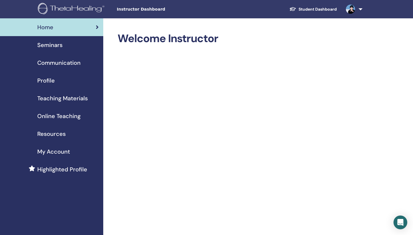
click at [54, 28] on div "Home" at bounding box center [52, 27] width 94 height 9
click at [52, 44] on span "Seminars" at bounding box center [49, 45] width 25 height 9
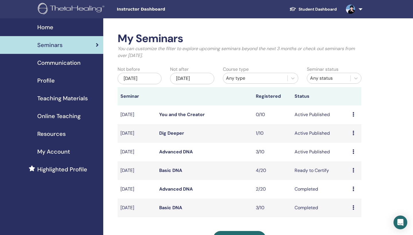
click at [177, 152] on link "Advanced DNA" at bounding box center [176, 152] width 34 height 6
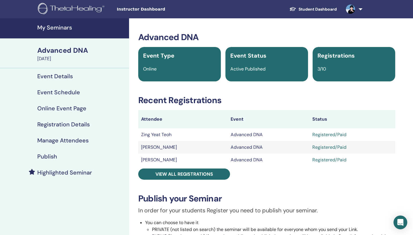
click at [166, 137] on td "Zing Yeat Teoh" at bounding box center [182, 134] width 89 height 13
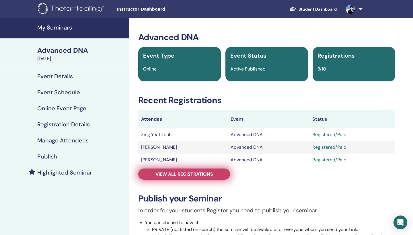
click at [171, 174] on span "View all registrations" at bounding box center [184, 174] width 58 height 6
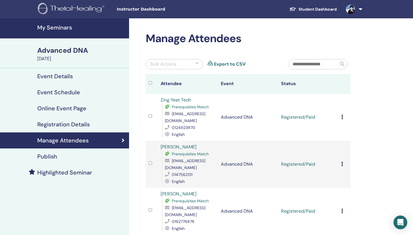
click at [149, 113] on div at bounding box center [151, 117] width 6 height 8
click at [341, 115] on icon at bounding box center [342, 117] width 2 height 5
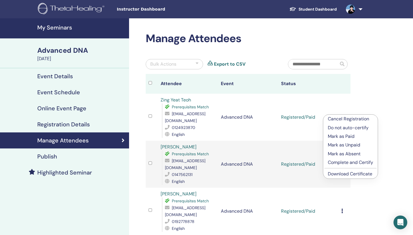
click at [344, 162] on p "Complete and Certify" at bounding box center [349, 162] width 45 height 7
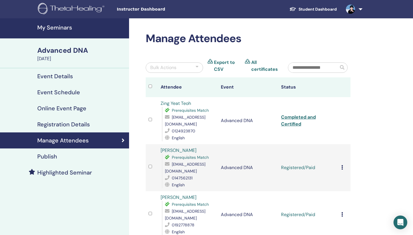
click at [341, 165] on icon at bounding box center [342, 167] width 2 height 5
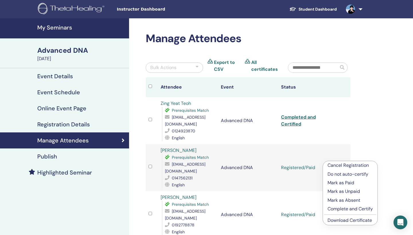
click at [347, 209] on p "Complete and Certify" at bounding box center [349, 208] width 45 height 7
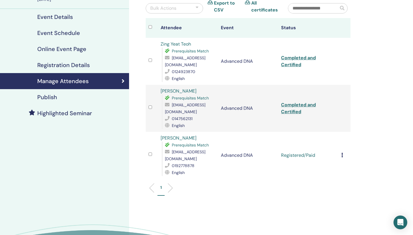
scroll to position [61, 0]
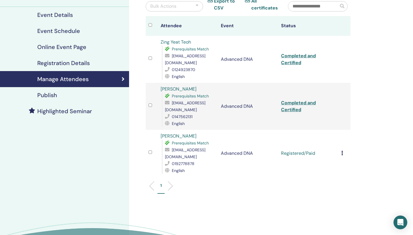
click at [342, 151] on icon at bounding box center [342, 153] width 2 height 5
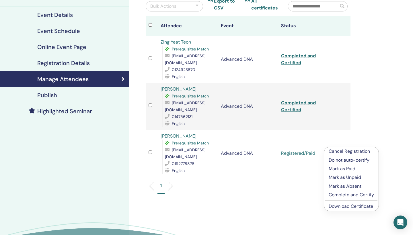
click at [348, 194] on p "Complete and Certify" at bounding box center [350, 194] width 45 height 7
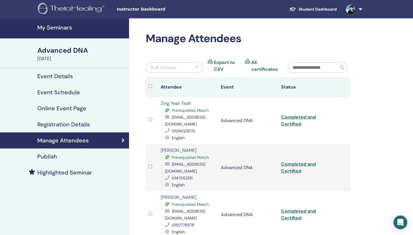
click at [67, 28] on h4 "My Seminars" at bounding box center [81, 27] width 88 height 7
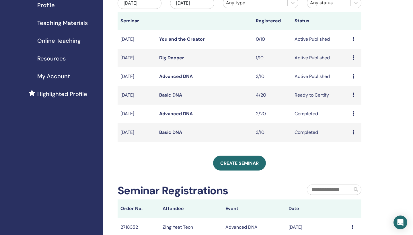
scroll to position [74, 0]
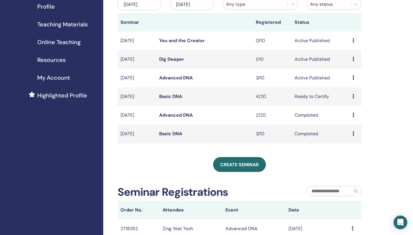
click at [178, 78] on link "Advanced DNA" at bounding box center [176, 78] width 34 height 6
